Goal: Task Accomplishment & Management: Complete application form

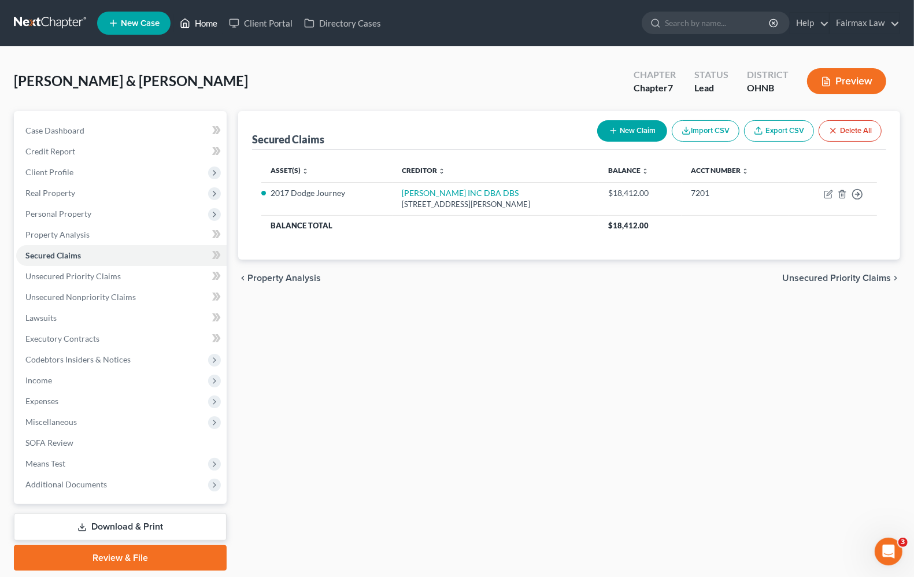
click at [205, 25] on link "Home" at bounding box center [198, 23] width 49 height 21
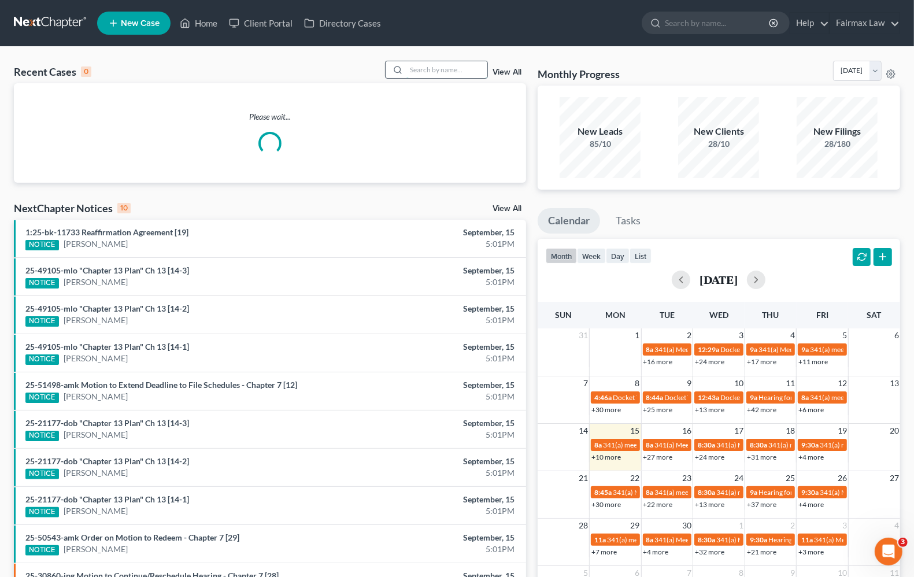
click at [461, 73] on input "search" at bounding box center [447, 69] width 81 height 17
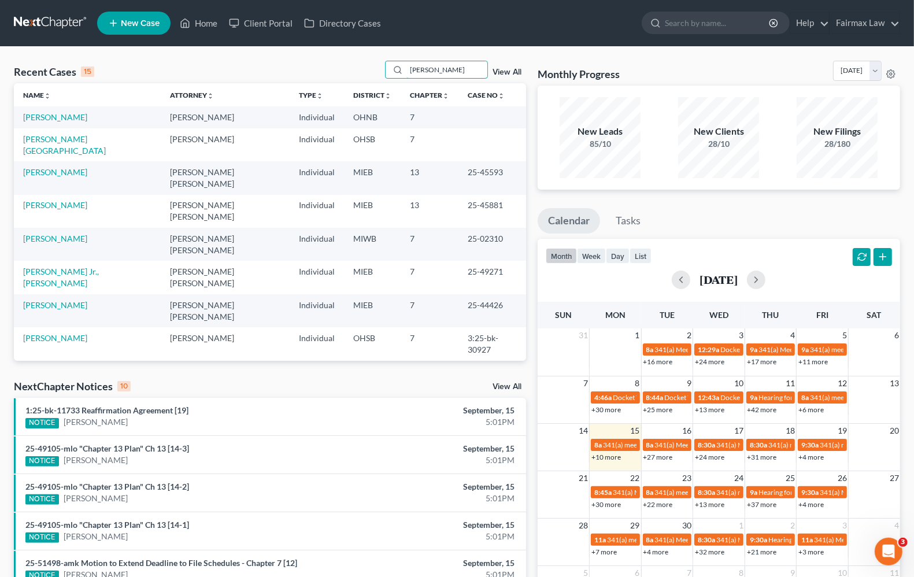
drag, startPoint x: 453, startPoint y: 71, endPoint x: 217, endPoint y: 73, distance: 236.0
click at [217, 73] on div "Recent Cases 15 kelly hill View All" at bounding box center [270, 72] width 512 height 23
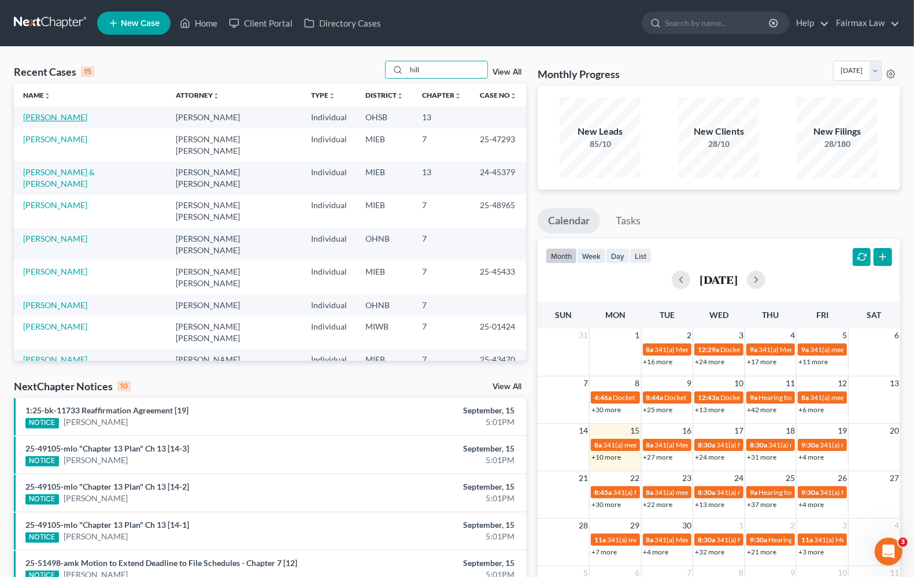
type input "hill"
click at [23, 121] on link "[PERSON_NAME]" at bounding box center [55, 117] width 64 height 10
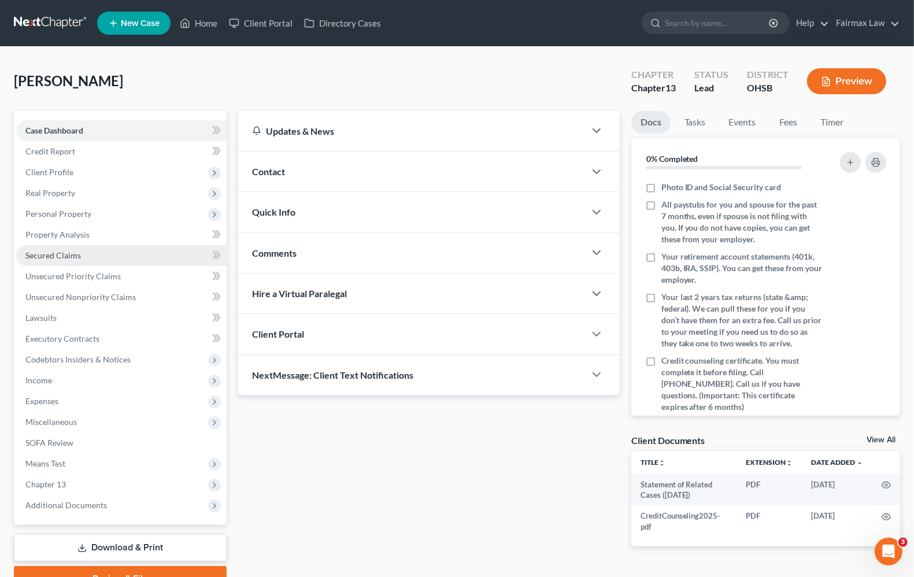
click at [67, 255] on span "Secured Claims" at bounding box center [53, 255] width 56 height 10
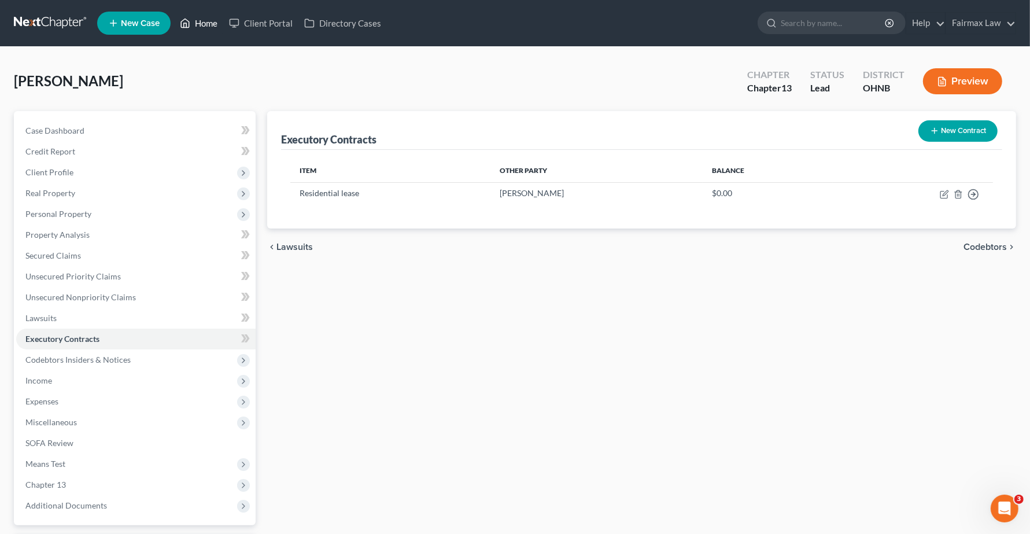
click at [204, 26] on link "Home" at bounding box center [198, 23] width 49 height 21
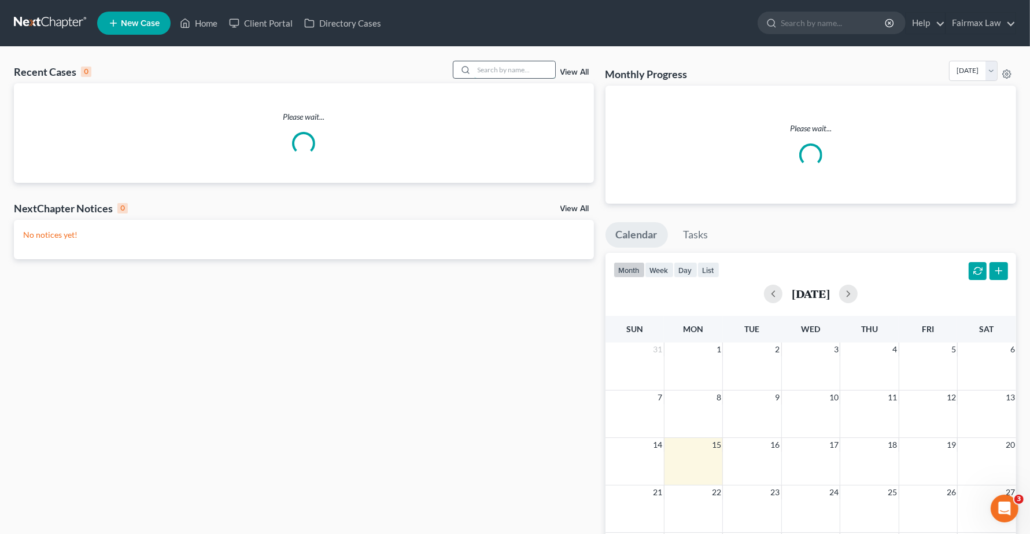
click at [513, 67] on input "search" at bounding box center [514, 69] width 81 height 17
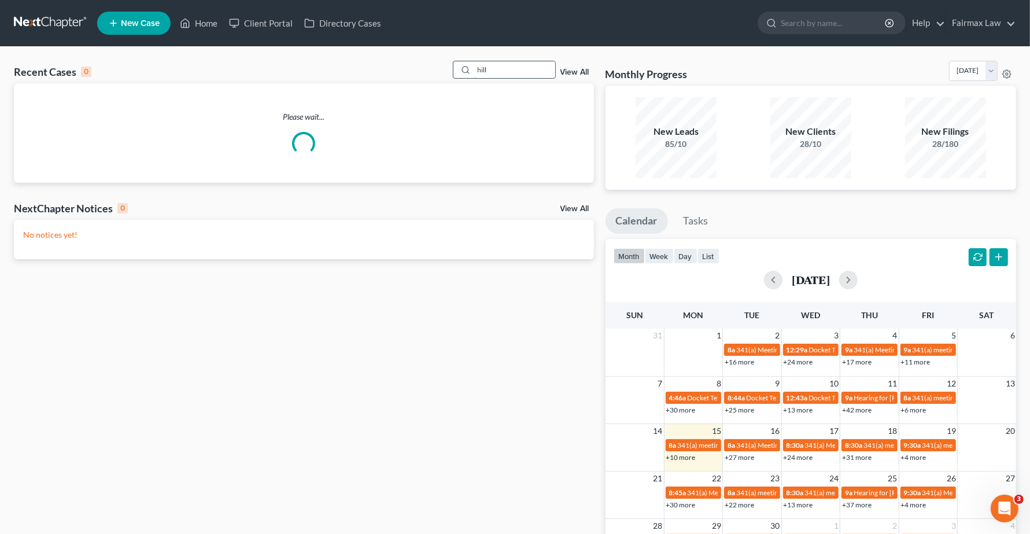
type input "hill"
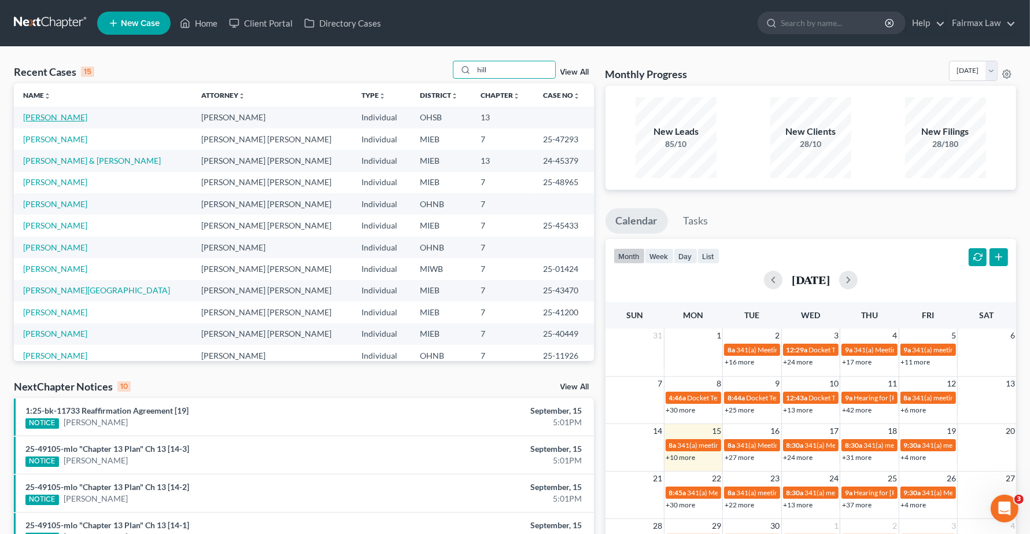
click at [32, 119] on link "[PERSON_NAME]" at bounding box center [55, 117] width 64 height 10
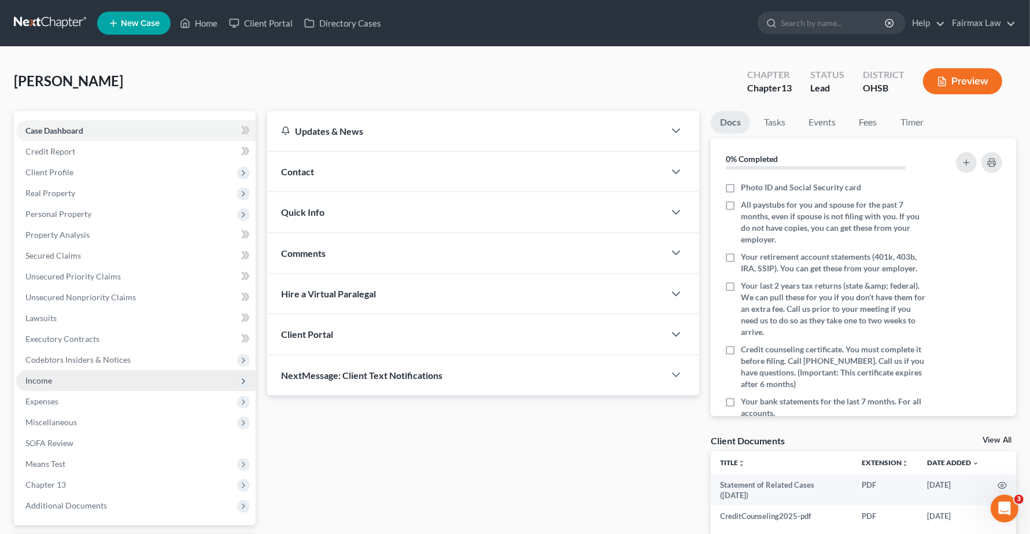
click at [58, 380] on span "Income" at bounding box center [135, 380] width 239 height 21
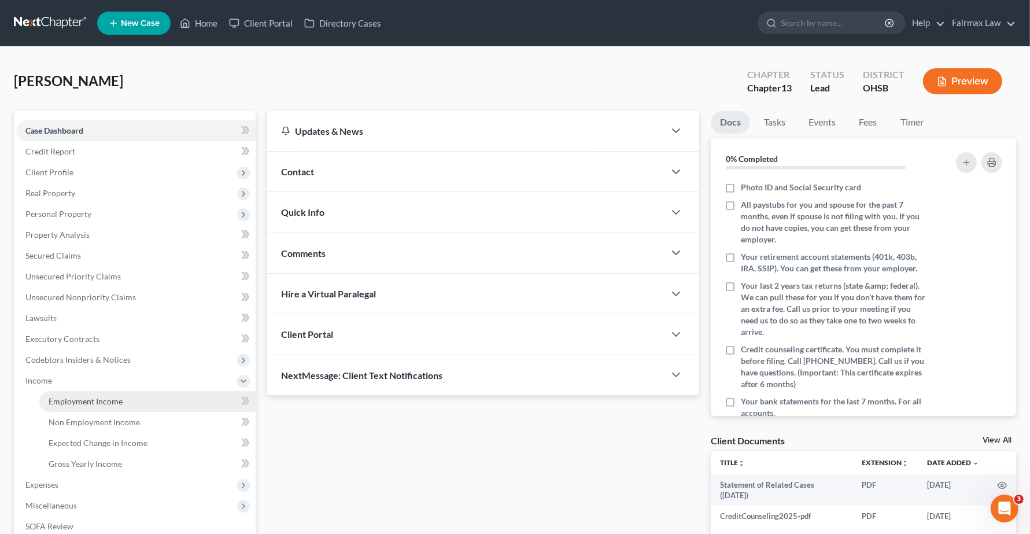
click at [64, 396] on span "Employment Income" at bounding box center [86, 401] width 74 height 10
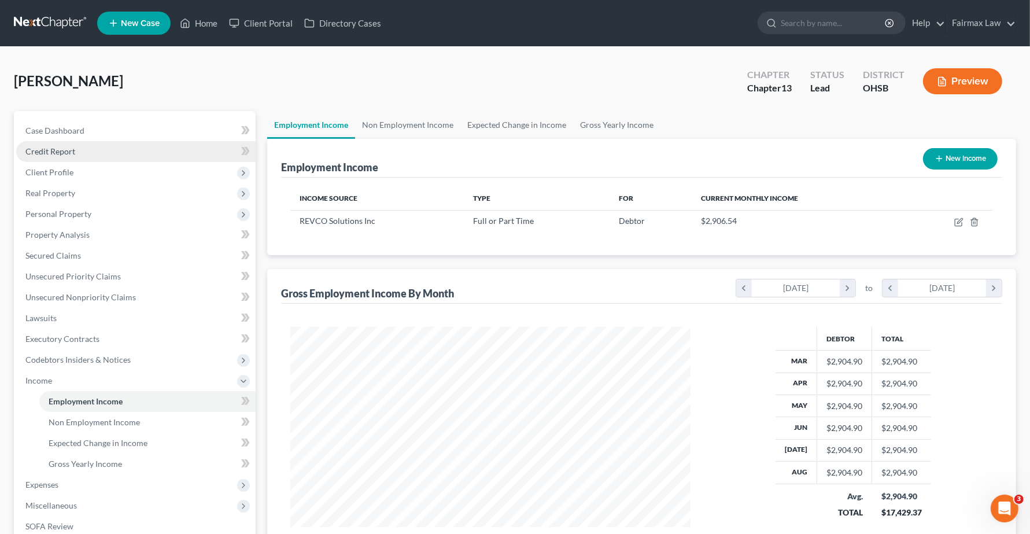
click at [54, 156] on link "Credit Report" at bounding box center [135, 151] width 239 height 21
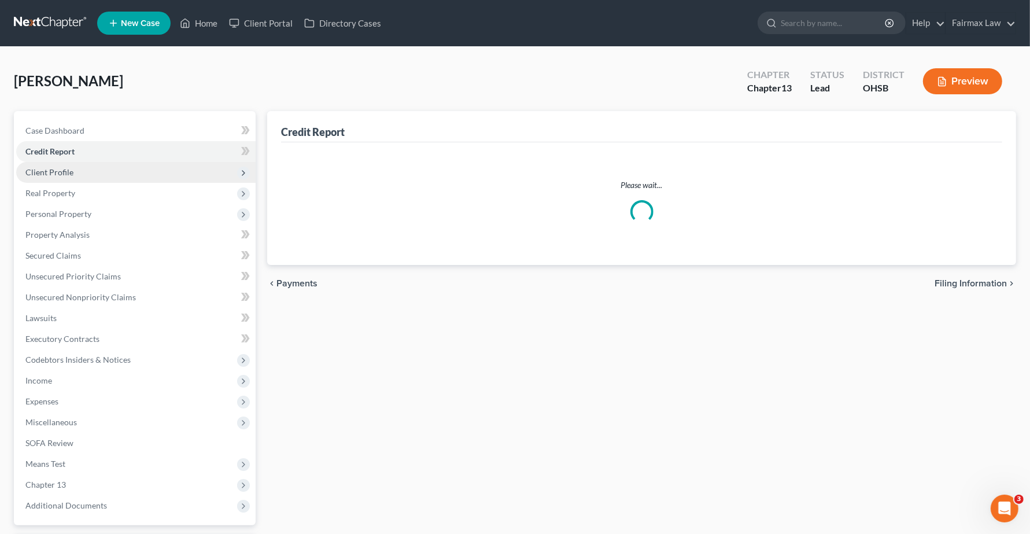
click at [58, 172] on span "Client Profile" at bounding box center [49, 172] width 48 height 10
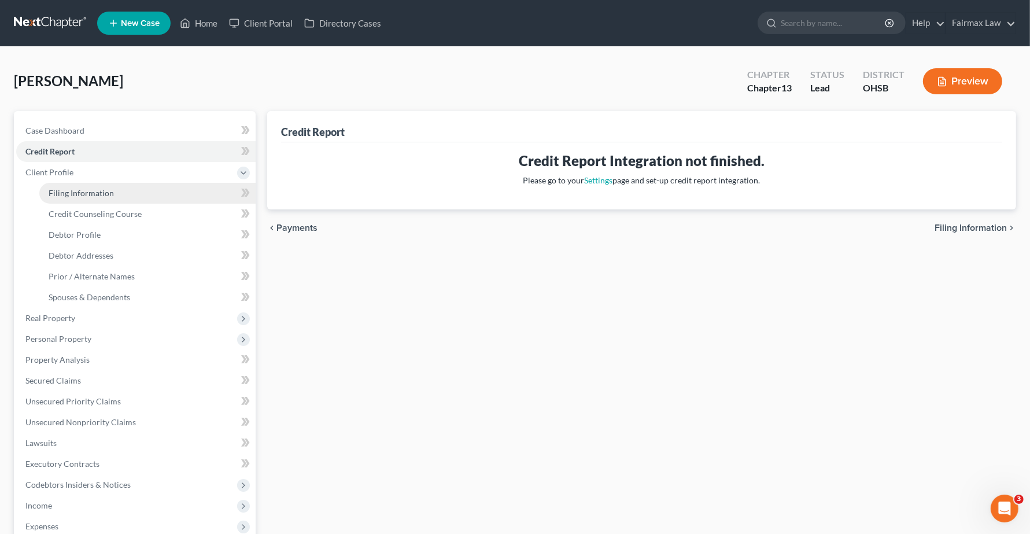
click at [64, 197] on link "Filing Information" at bounding box center [147, 193] width 216 height 21
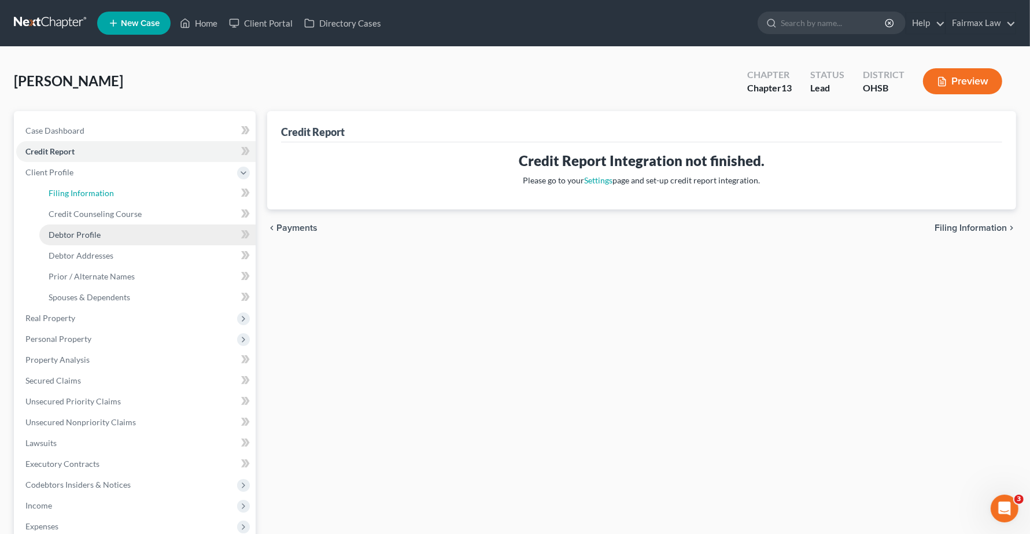
select select "1"
select select "0"
select select "3"
select select "0"
select select "36"
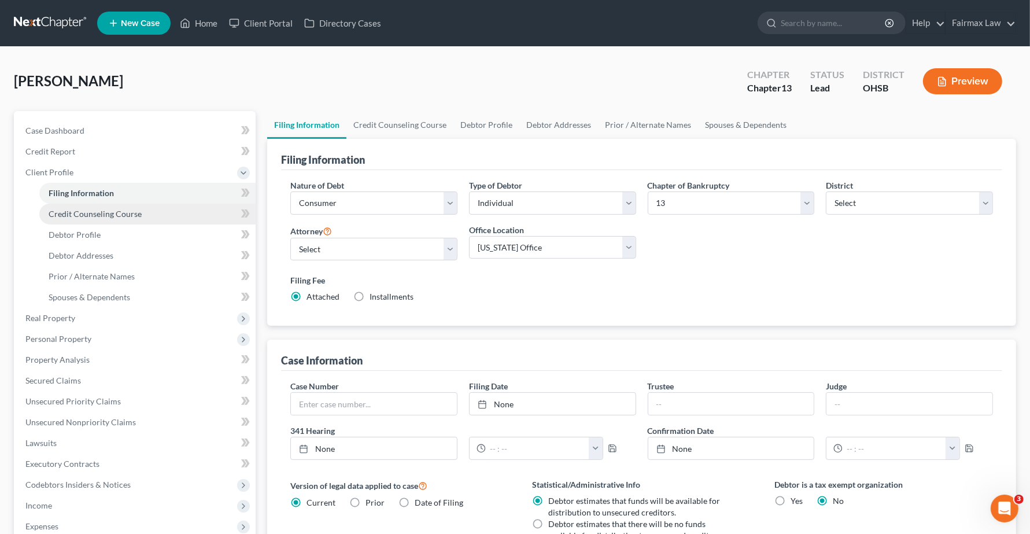
click at [79, 212] on span "Credit Counseling Course" at bounding box center [95, 214] width 93 height 10
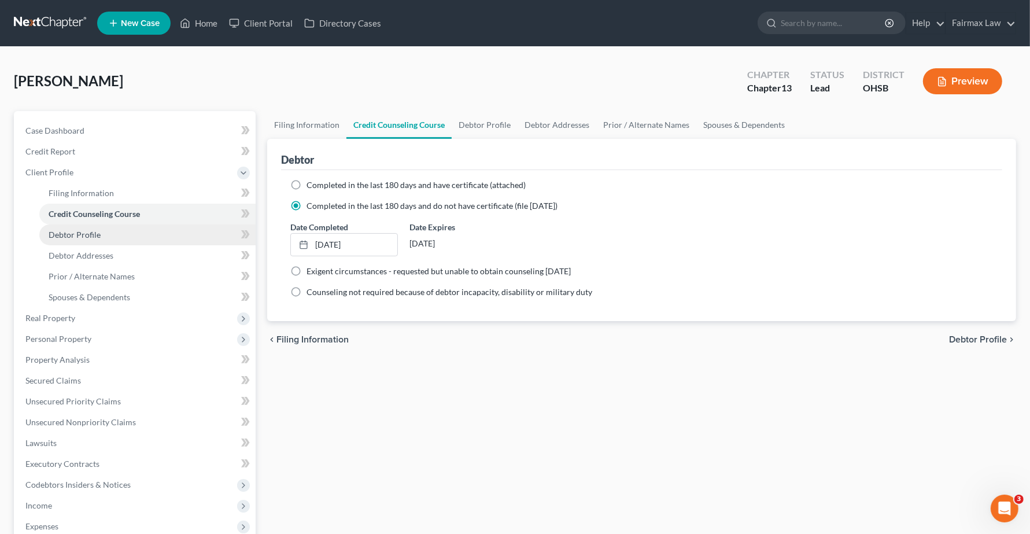
click at [84, 233] on span "Debtor Profile" at bounding box center [75, 235] width 52 height 10
select select "3"
select select "0"
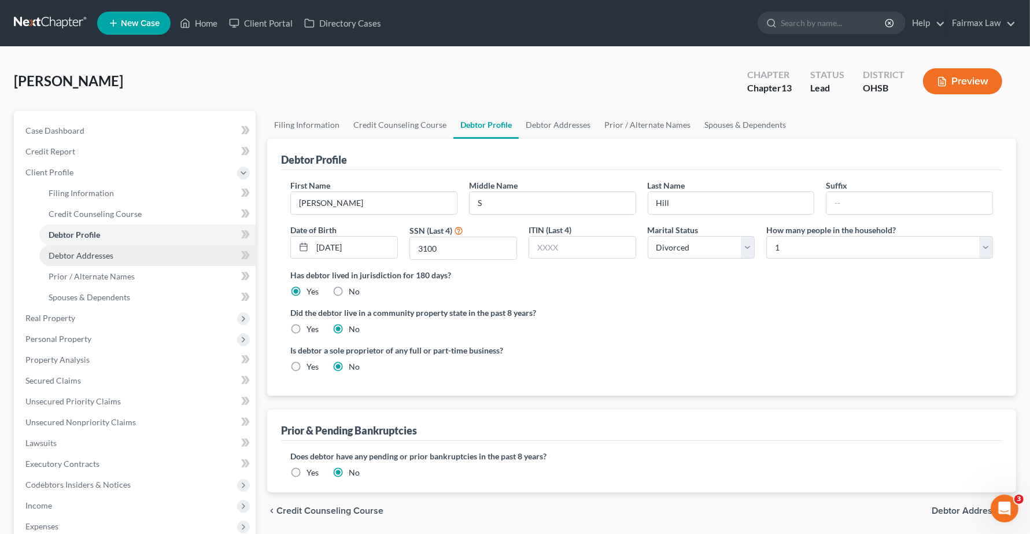
radio input "true"
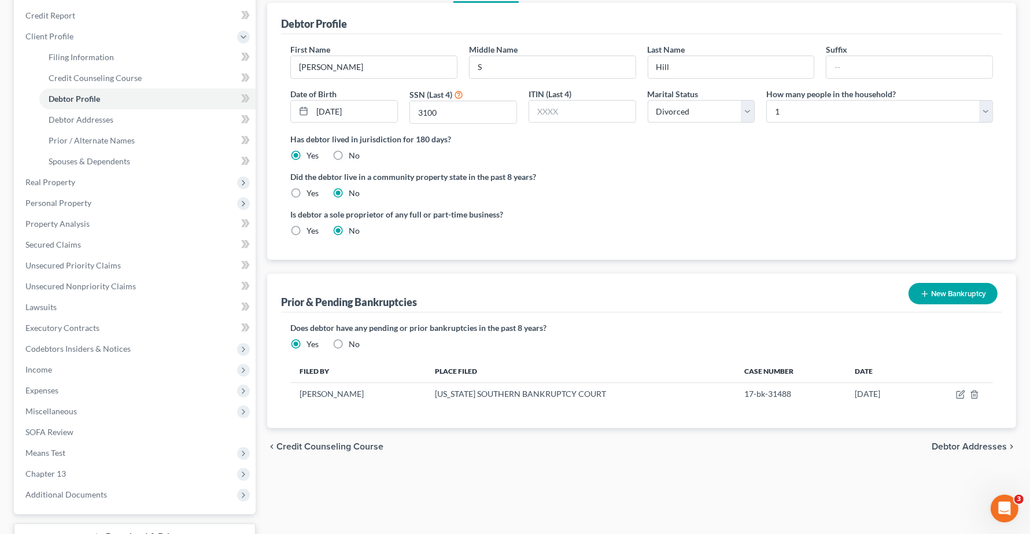
scroll to position [145, 0]
